Goal: Task Accomplishment & Management: Manage account settings

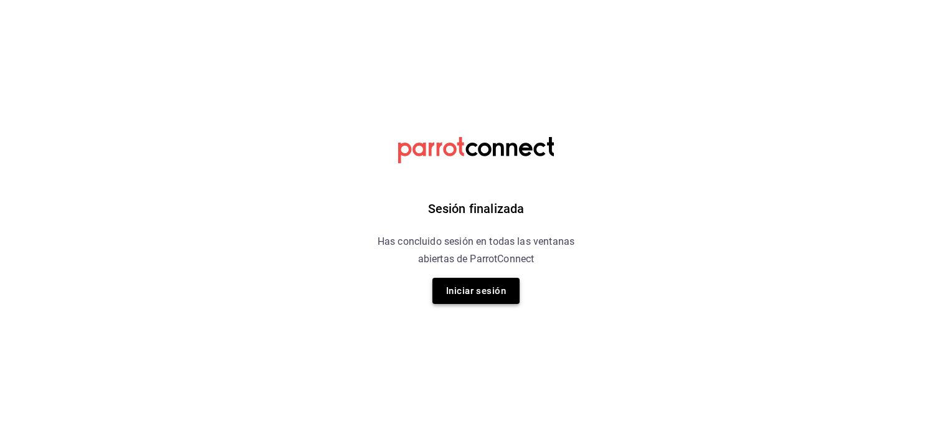
click at [461, 294] on button "Iniciar sesión" at bounding box center [475, 291] width 87 height 26
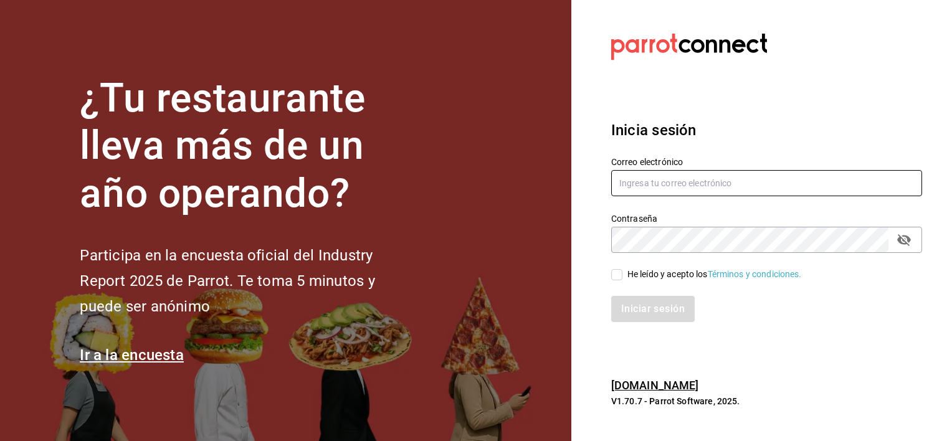
click at [732, 188] on input "text" at bounding box center [766, 183] width 311 height 26
type input "[EMAIL_ADDRESS][DOMAIN_NAME]"
click at [615, 274] on input "He leído y acepto los Términos y condiciones." at bounding box center [616, 274] width 11 height 11
checkbox input "true"
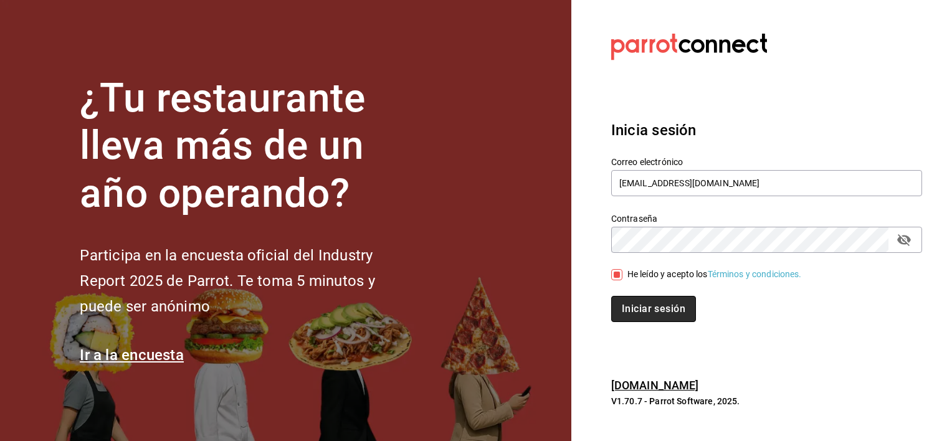
click at [645, 311] on button "Iniciar sesión" at bounding box center [653, 309] width 85 height 26
